Goal: Task Accomplishment & Management: Complete application form

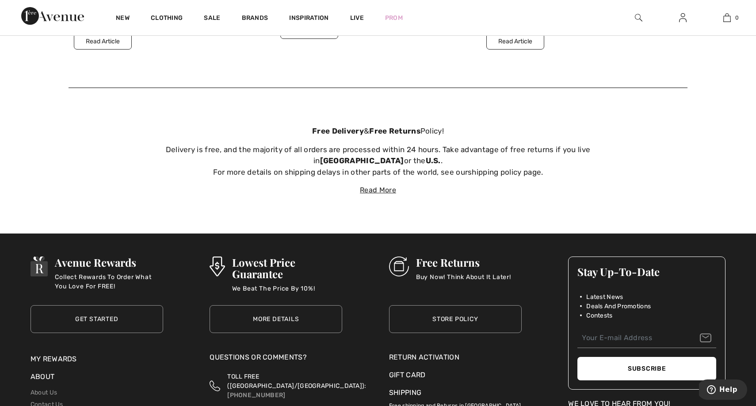
scroll to position [3532, 0]
click at [419, 353] on div "Return Activation" at bounding box center [455, 357] width 133 height 11
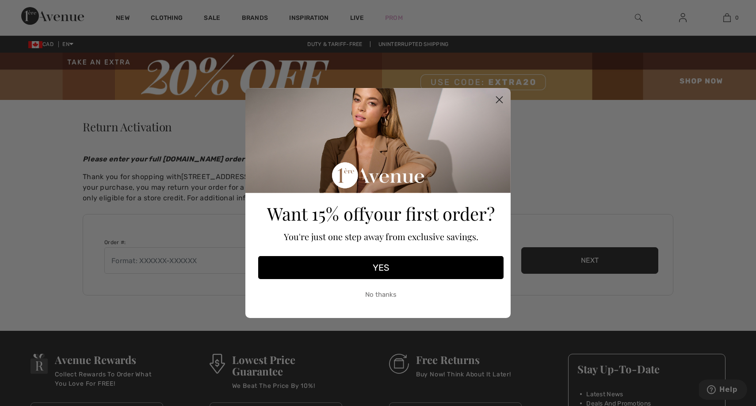
click at [498, 100] on icon "Close dialog" at bounding box center [500, 100] width 6 height 6
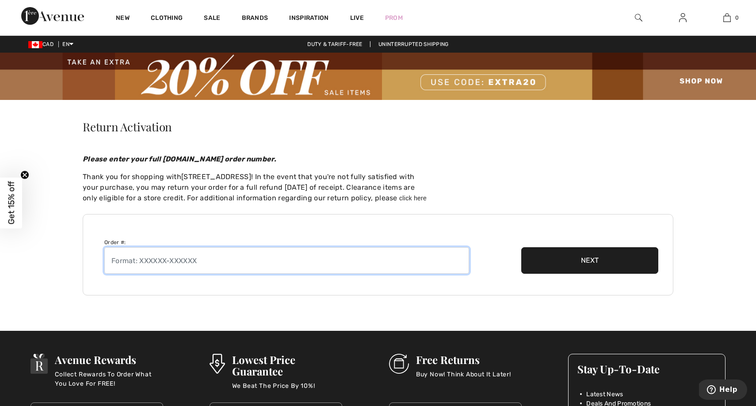
click at [146, 263] on input "text" at bounding box center [286, 260] width 365 height 27
type input "250831-1391194"
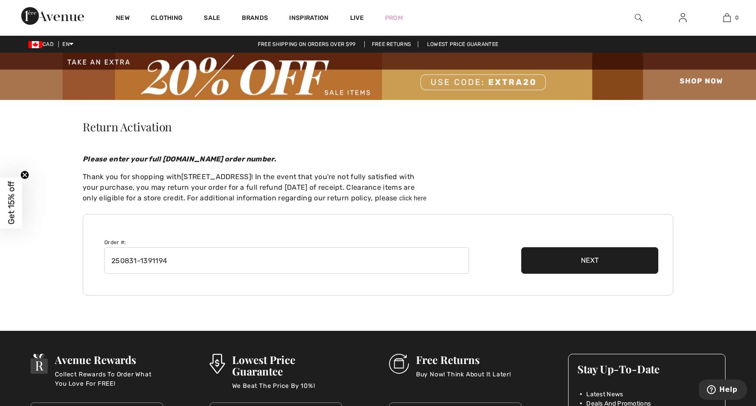
click at [593, 260] on button "Next" at bounding box center [589, 260] width 137 height 27
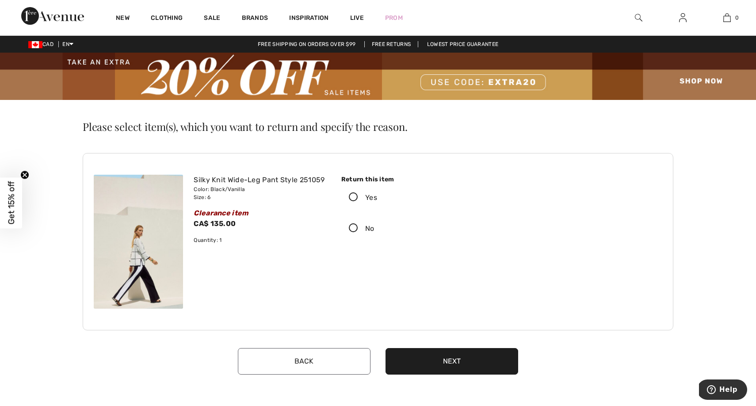
click at [353, 196] on icon at bounding box center [353, 197] width 23 height 9
click at [377, 196] on input "Yes" at bounding box center [380, 197] width 6 height 27
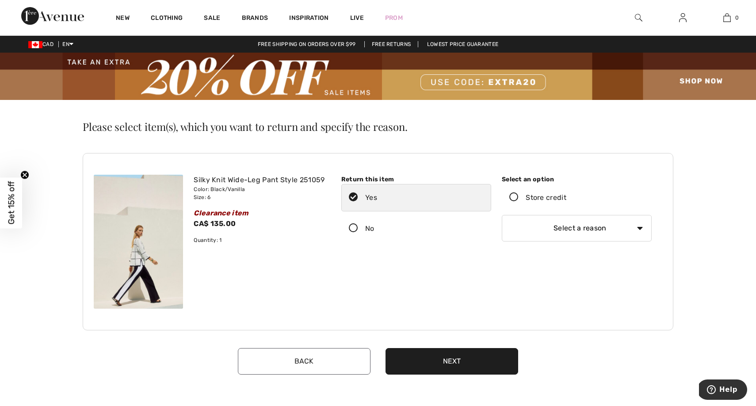
select select "6"
click at [454, 360] on button "Next" at bounding box center [452, 361] width 133 height 27
click at [514, 199] on icon at bounding box center [514, 197] width 23 height 9
click at [567, 199] on input "Store credit" at bounding box center [570, 198] width 6 height 27
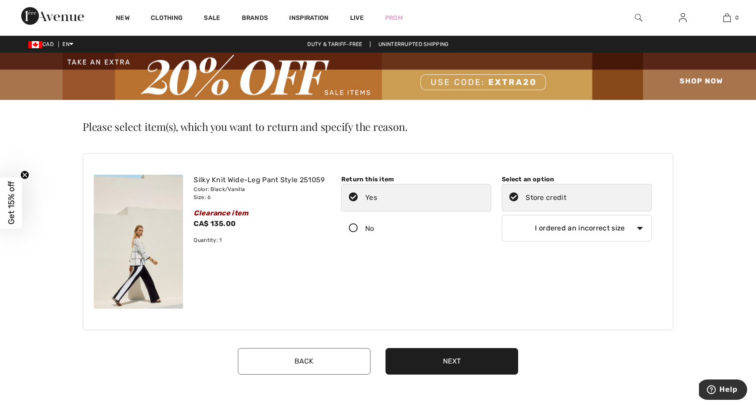
click at [444, 367] on button "Next" at bounding box center [452, 361] width 133 height 27
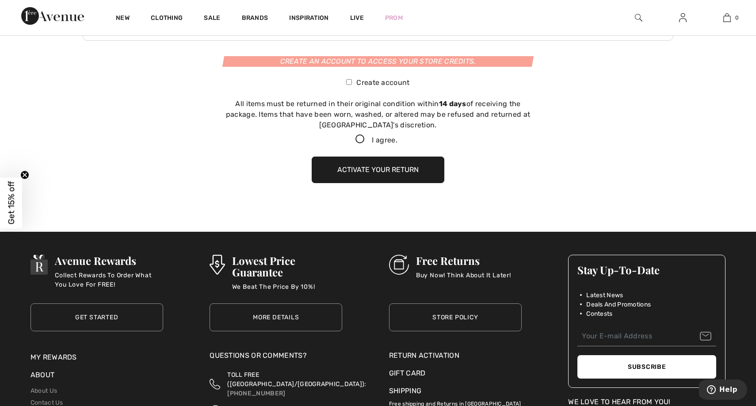
scroll to position [291, 0]
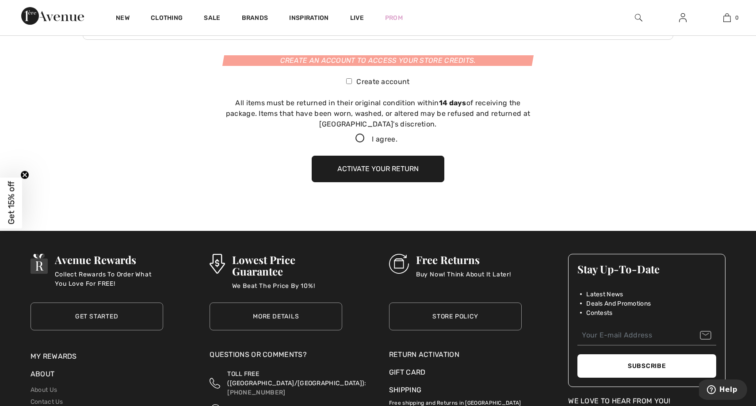
click at [349, 83] on input "Create account" at bounding box center [349, 81] width 6 height 6
checkbox input "true"
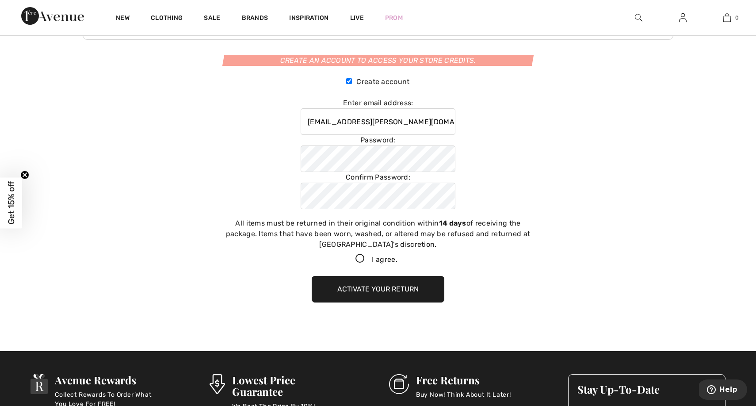
click at [331, 142] on label "Password:" at bounding box center [378, 140] width 155 height 11
click at [358, 259] on icon at bounding box center [359, 258] width 23 height 9
click at [398, 259] on input "I agree." at bounding box center [401, 259] width 6 height 6
checkbox input "true"
click at [365, 287] on button "Activate your return" at bounding box center [378, 289] width 133 height 27
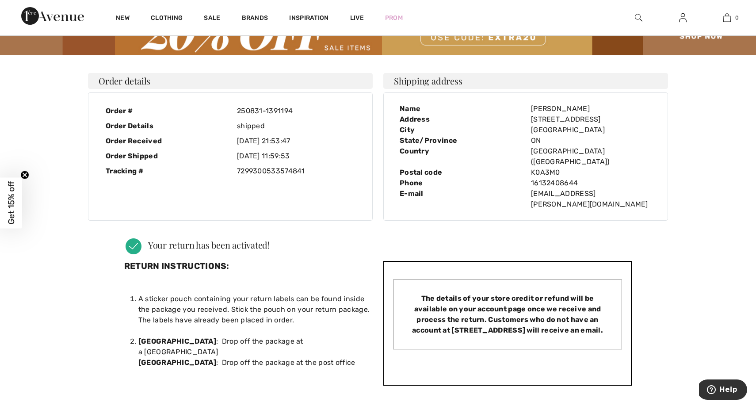
scroll to position [2, 0]
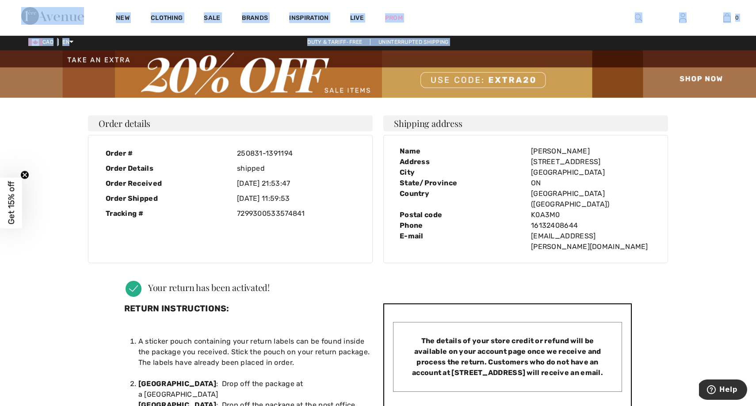
drag, startPoint x: 89, startPoint y: 4, endPoint x: 99, endPoint y: 50, distance: 47.9
click at [99, 50] on div "New Clothing Sale Brands Inspiration Live Prom 0 Your bag is empty All New Arri…" at bounding box center [378, 398] width 756 height 801
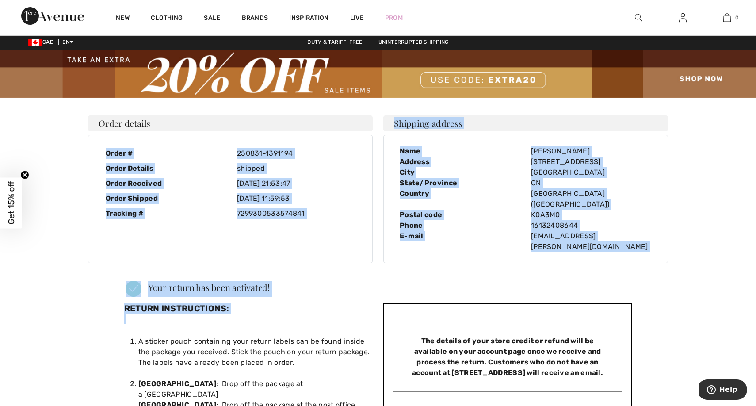
drag, startPoint x: 101, startPoint y: 133, endPoint x: 301, endPoint y: 293, distance: 256.4
click at [301, 293] on div "Order details Order # 250831-1391194 Order Details shipped Order Received 2025-…" at bounding box center [378, 268] width 591 height 322
copy div "Order # 250831-1391194 Order Details shipped Order Received 2025-08-31 21:53:47…"
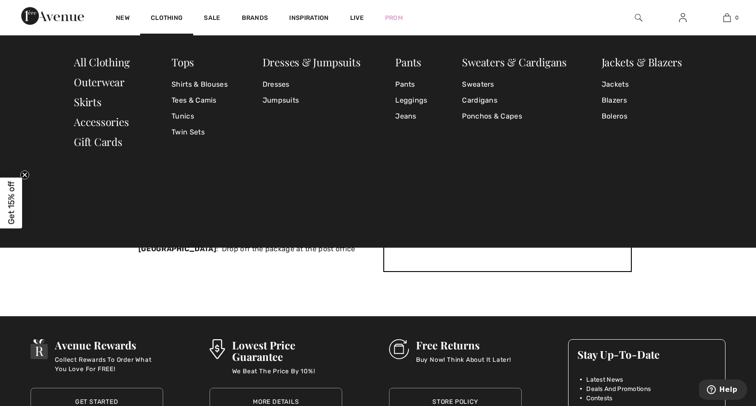
scroll to position [160, 0]
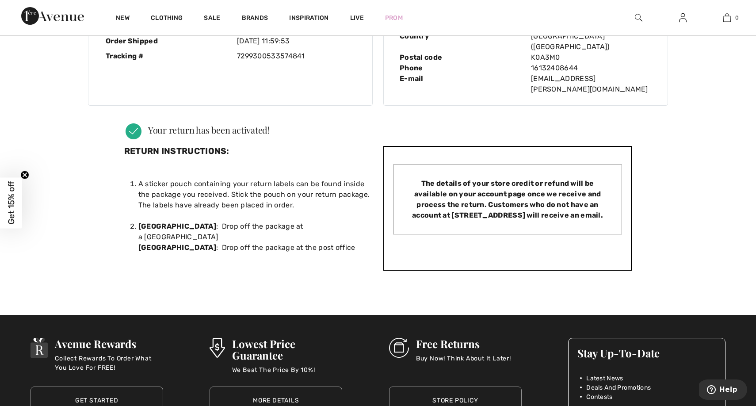
click at [52, 77] on main "Return Activation Please enter your full 1ereAvenue.com order number. Thank you…" at bounding box center [378, 86] width 756 height 387
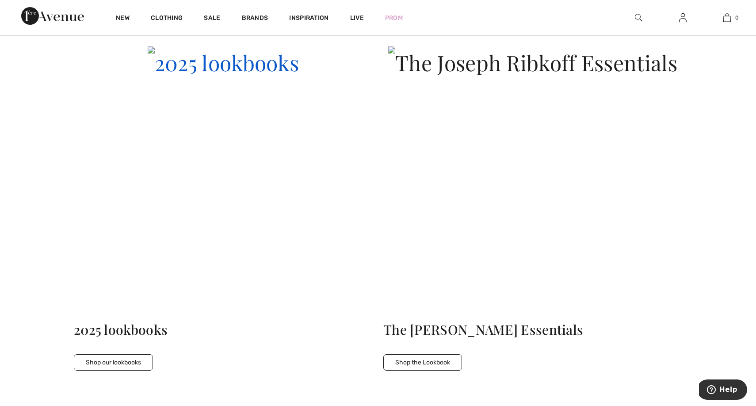
scroll to position [2693, 0]
